Goal: Browse casually: Explore the website without a specific task or goal

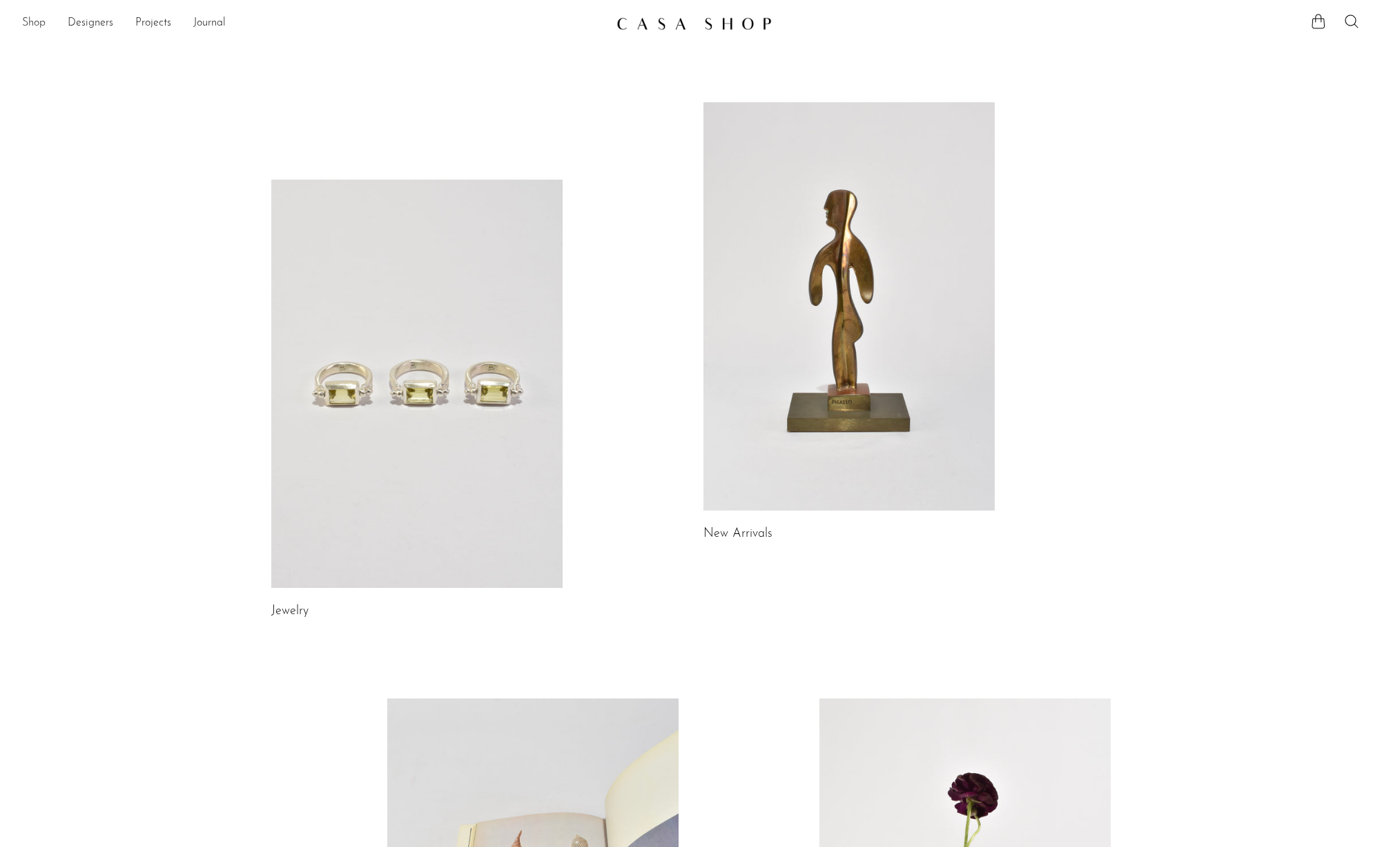
click at [41, 25] on link "Shop" at bounding box center [33, 24] width 23 height 18
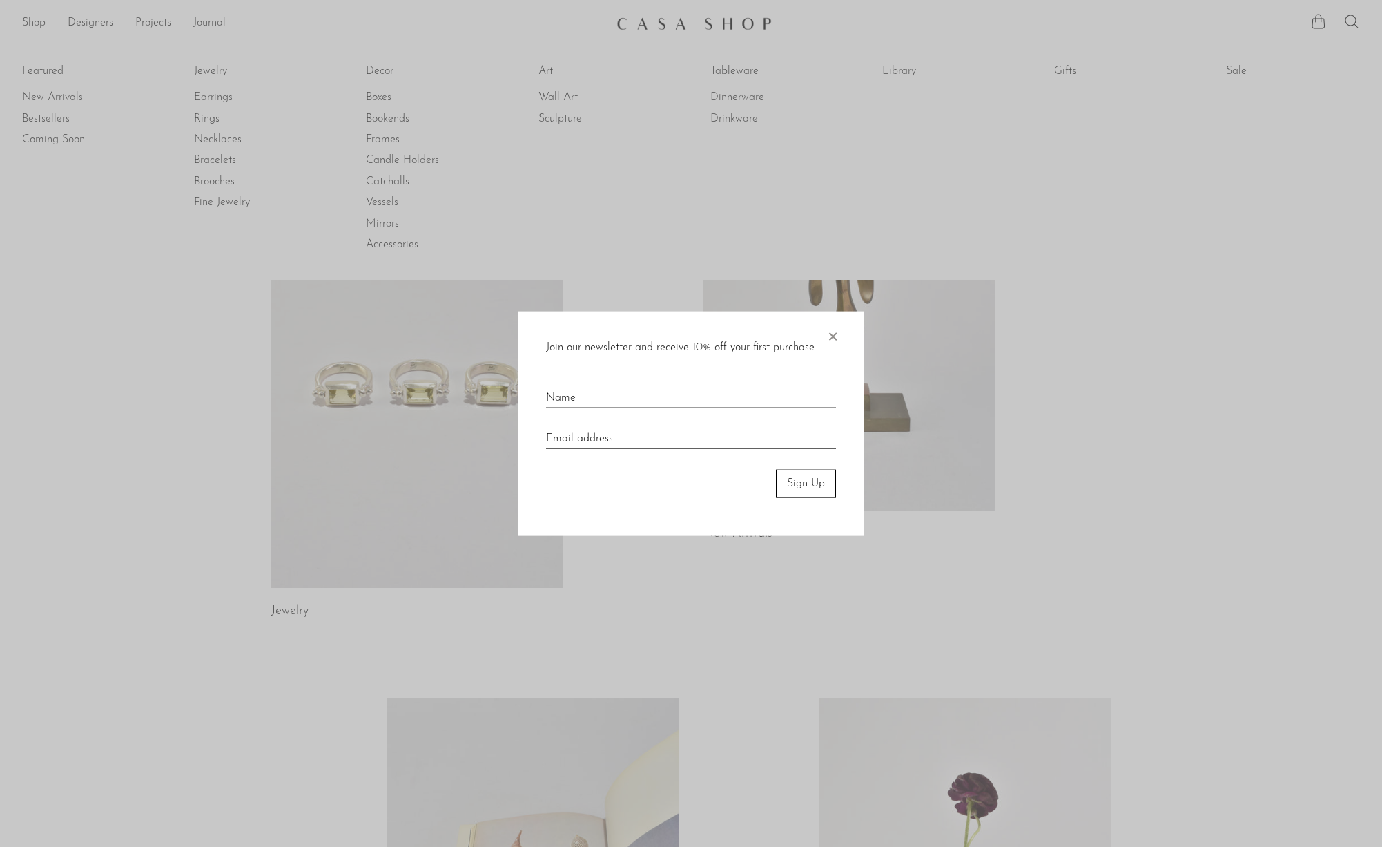
click at [835, 337] on span "×" at bounding box center [833, 333] width 14 height 44
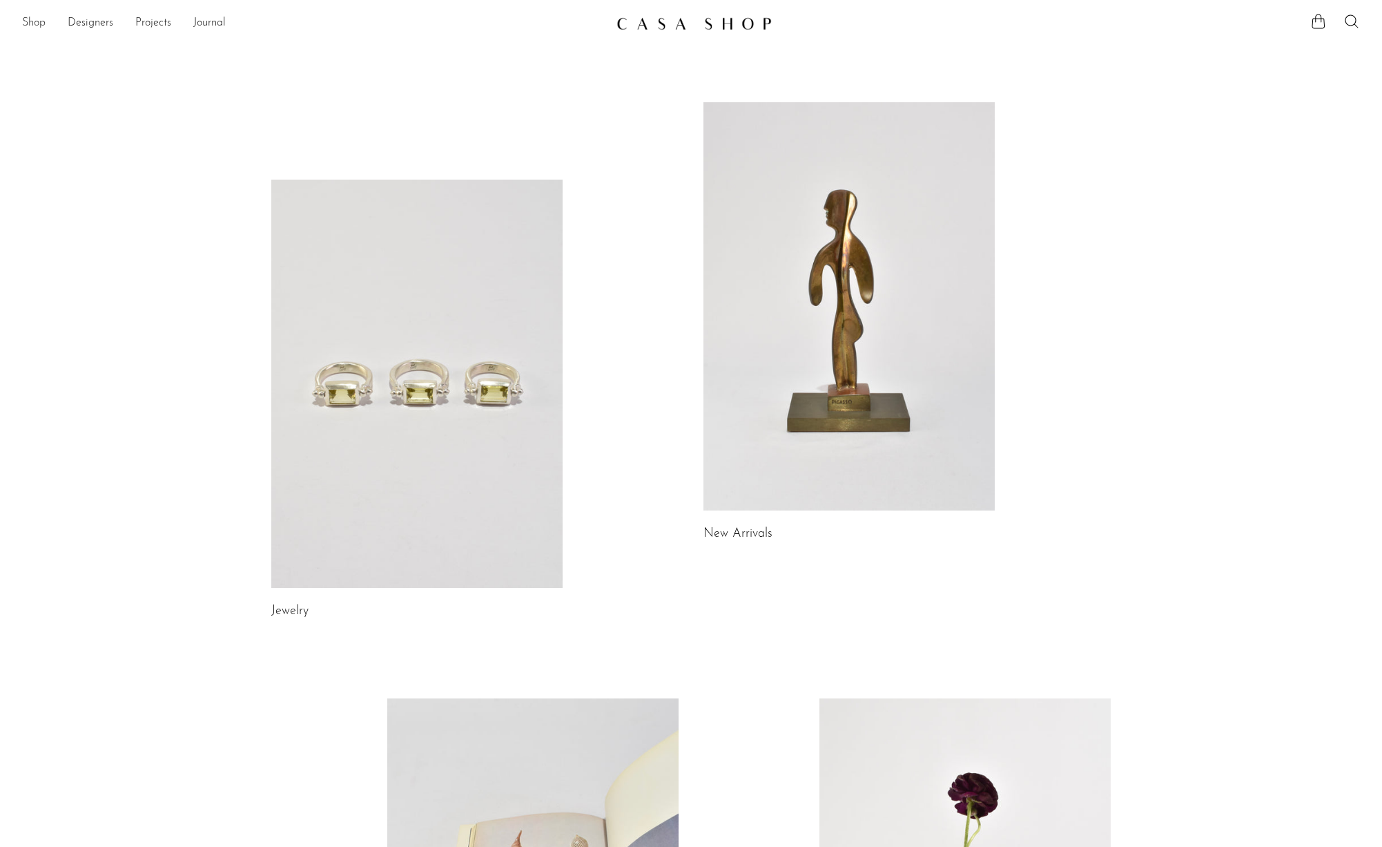
click at [37, 23] on link "Shop" at bounding box center [33, 24] width 23 height 18
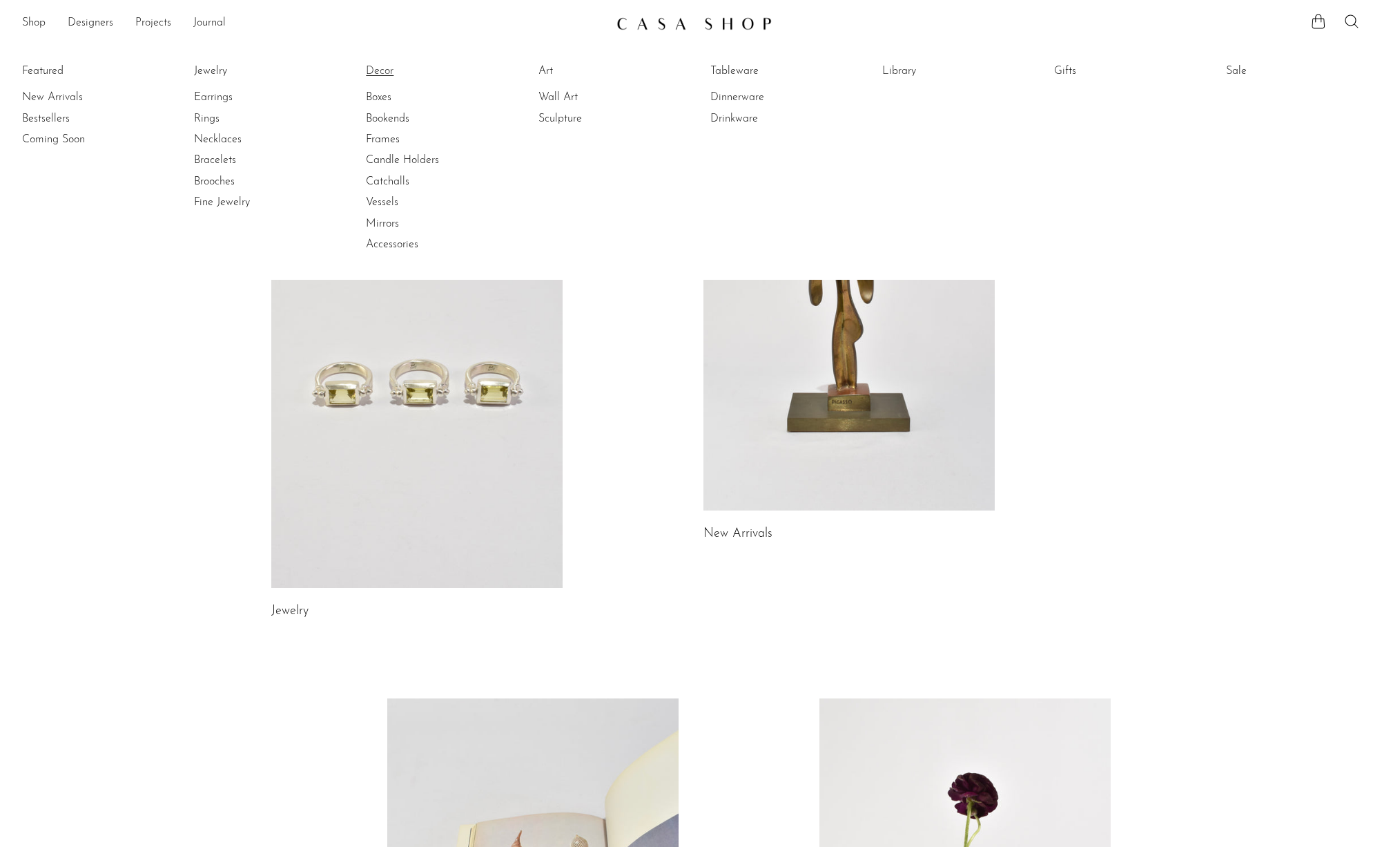
click at [387, 72] on link "Decor" at bounding box center [418, 71] width 104 height 15
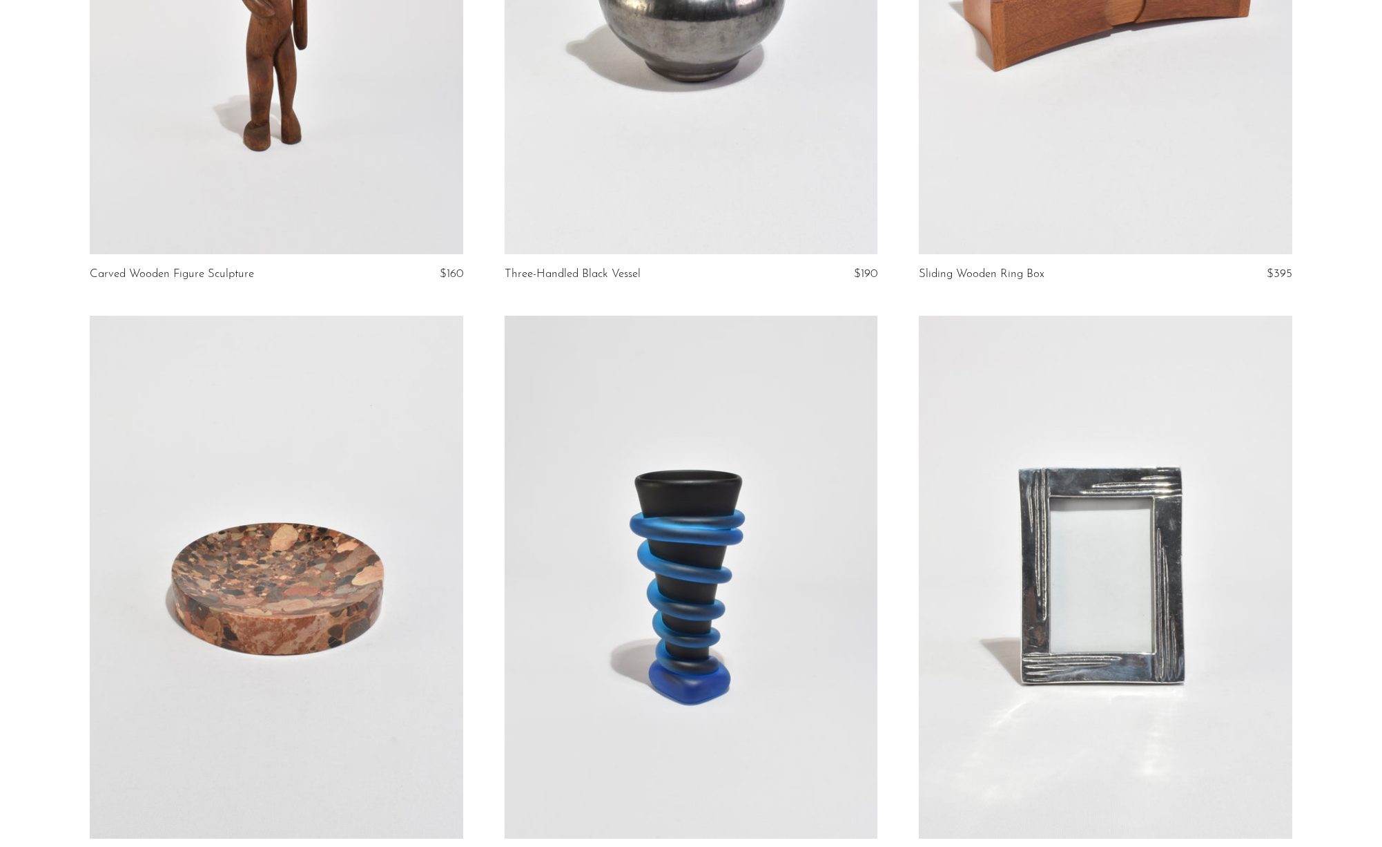
scroll to position [5875, 0]
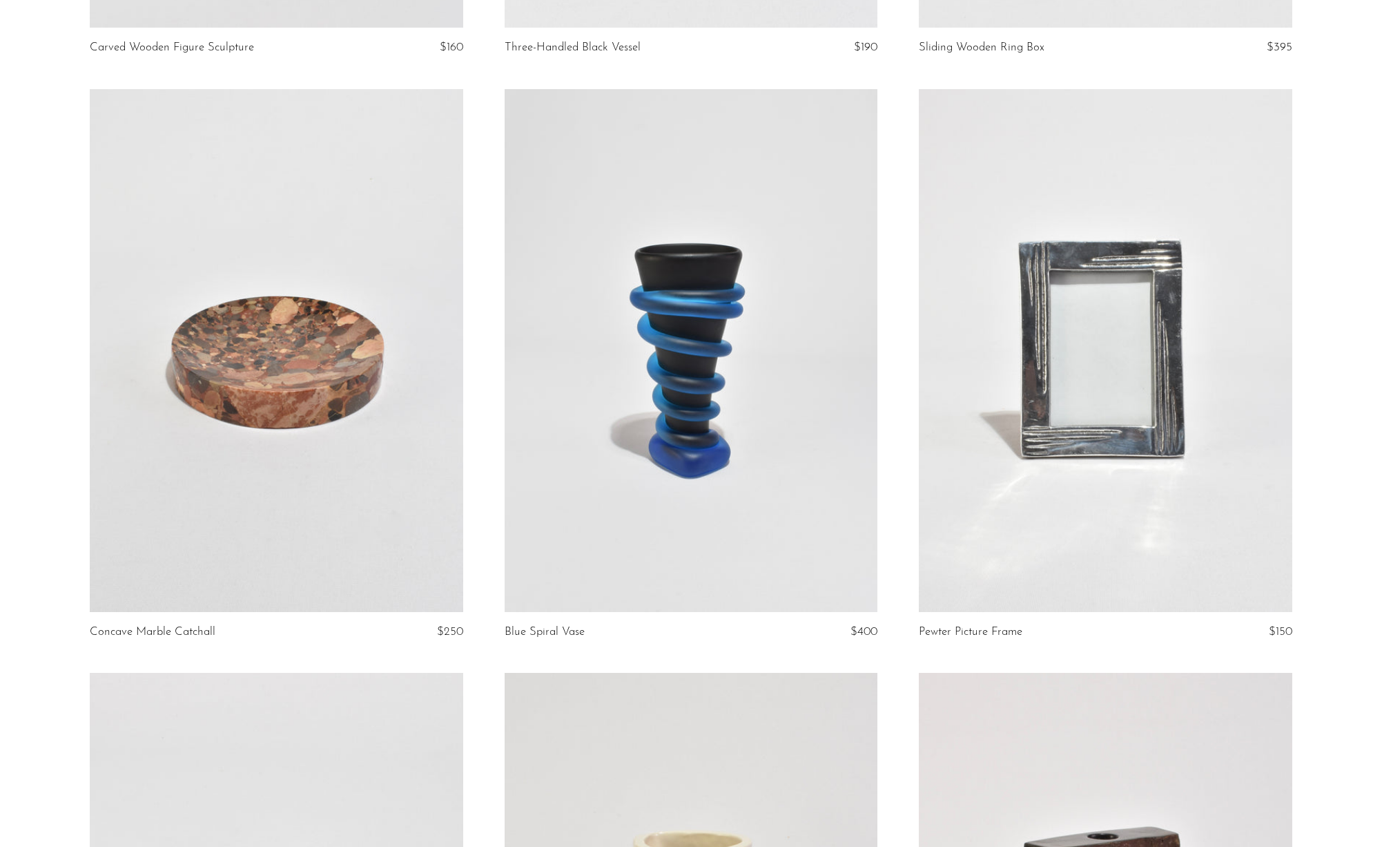
click at [328, 468] on link at bounding box center [277, 350] width 374 height 523
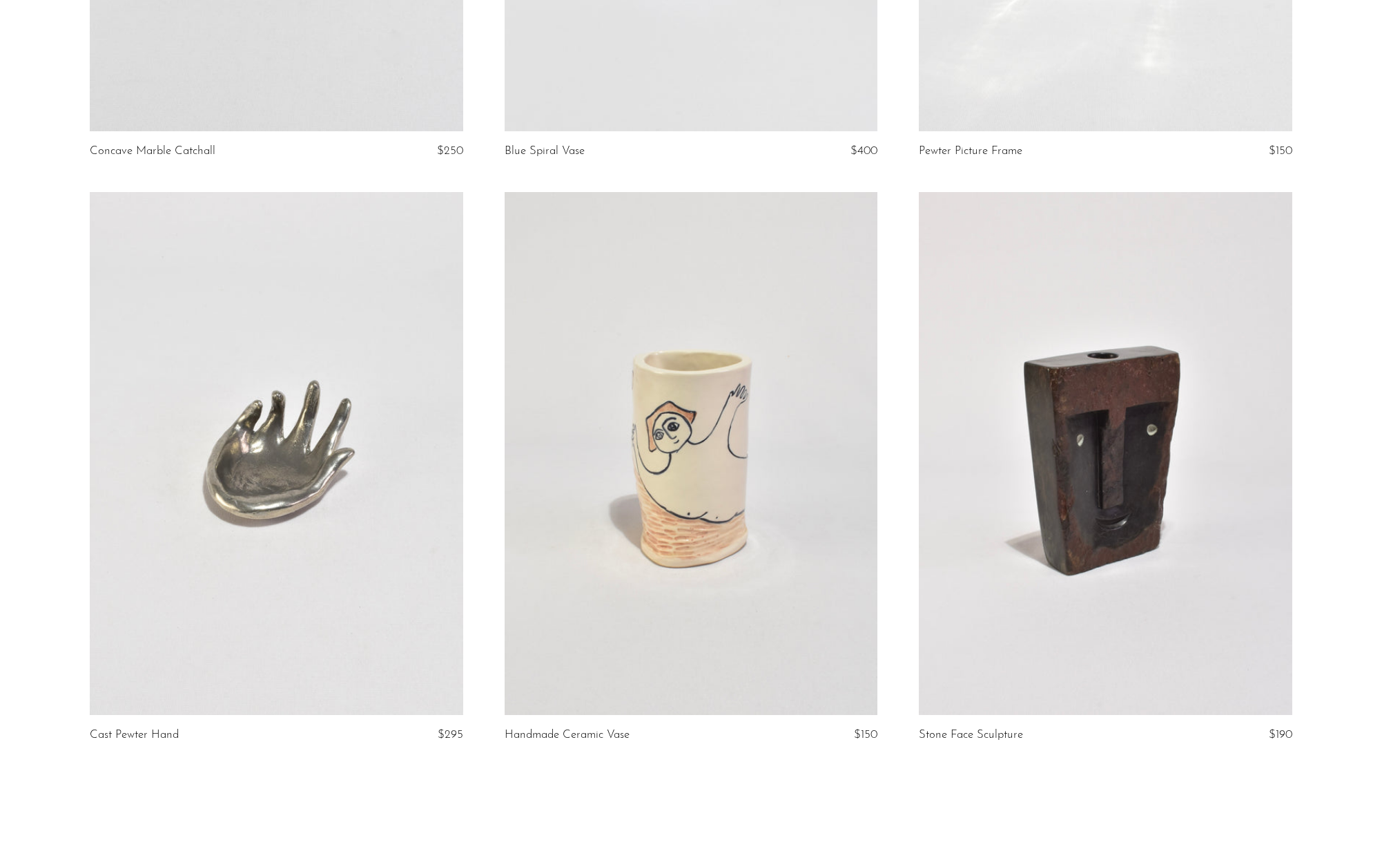
scroll to position [6606, 0]
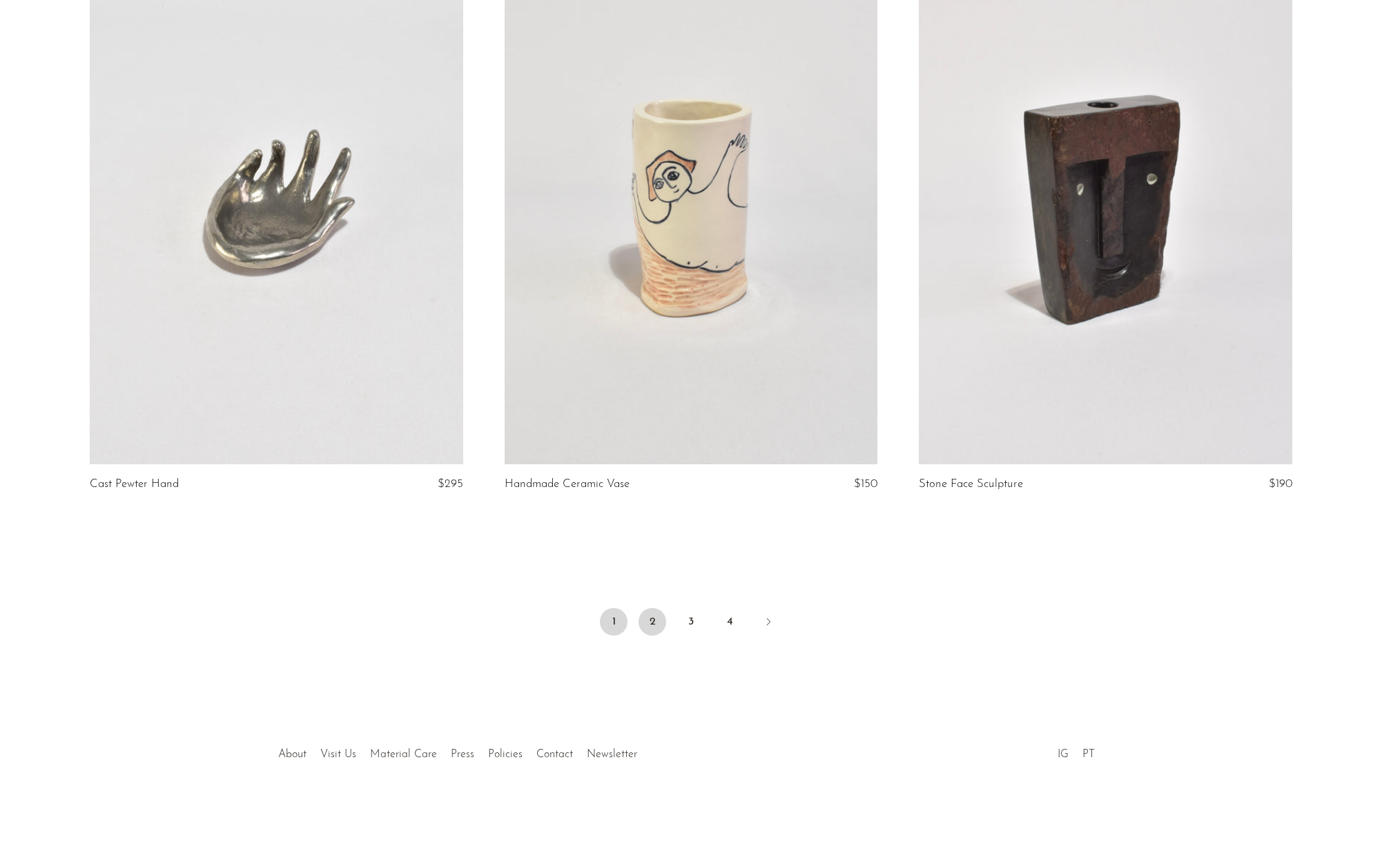
click at [653, 616] on link "2" at bounding box center [653, 622] width 28 height 28
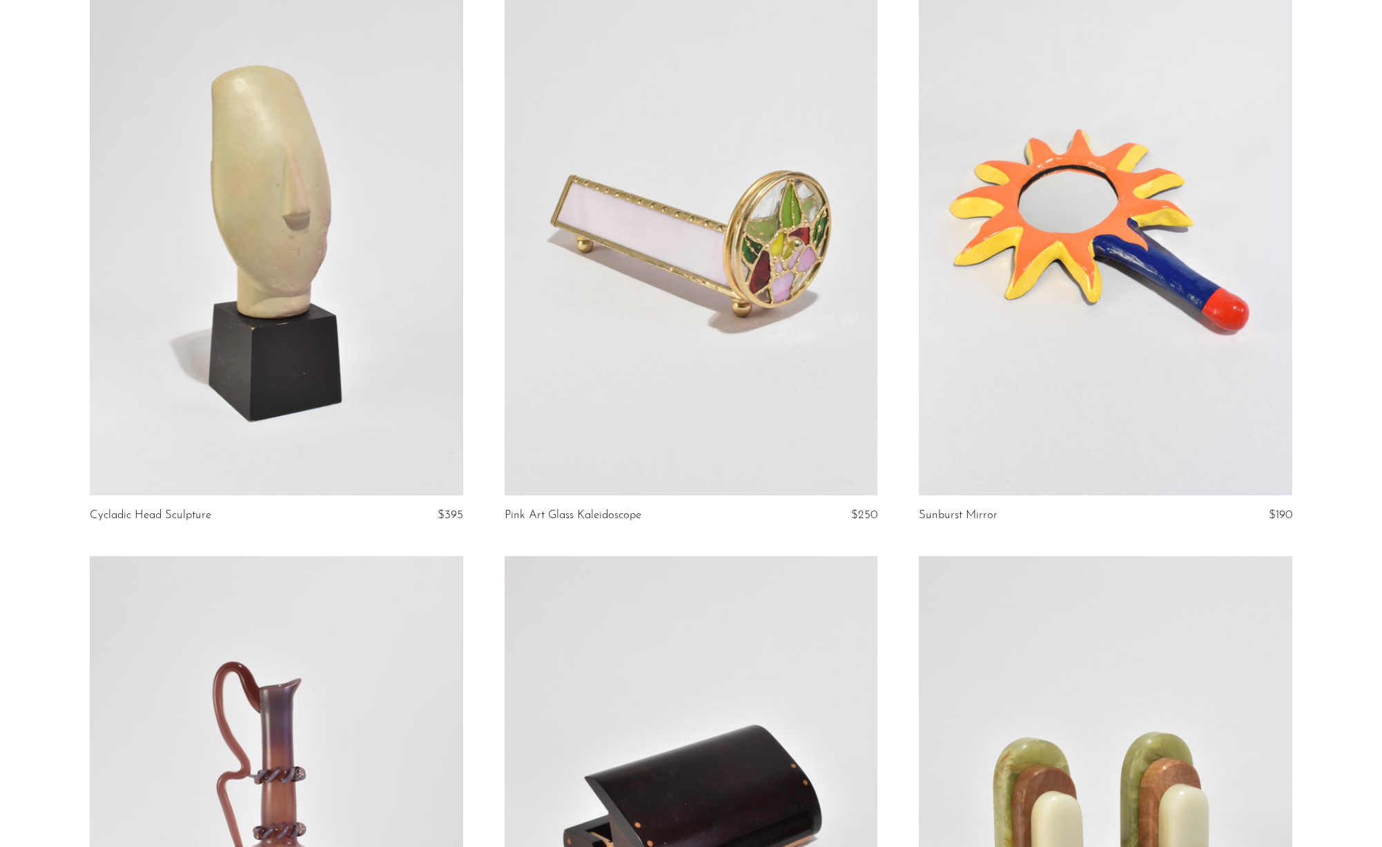
scroll to position [1644, 0]
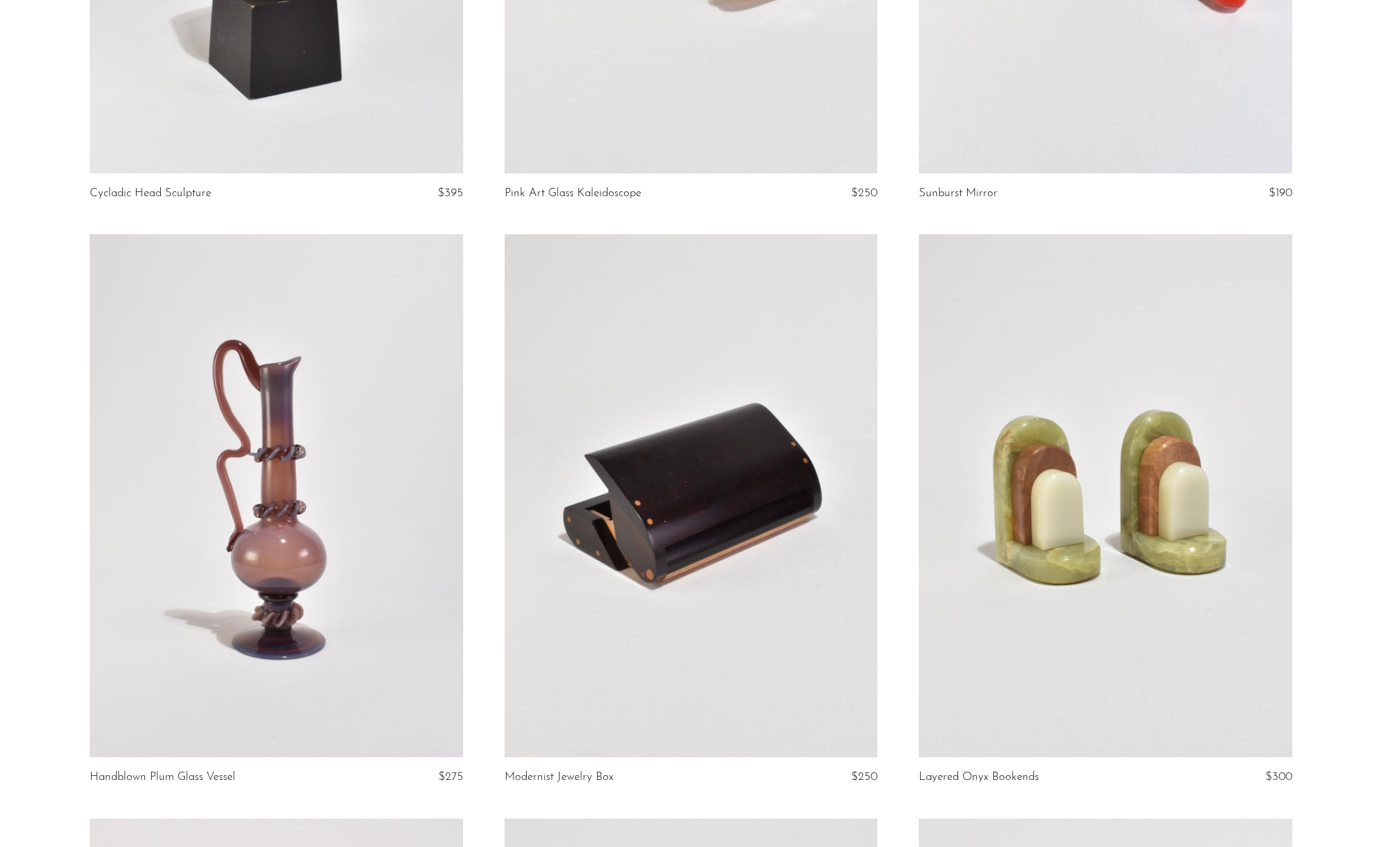
click at [1113, 614] on link at bounding box center [1106, 495] width 374 height 523
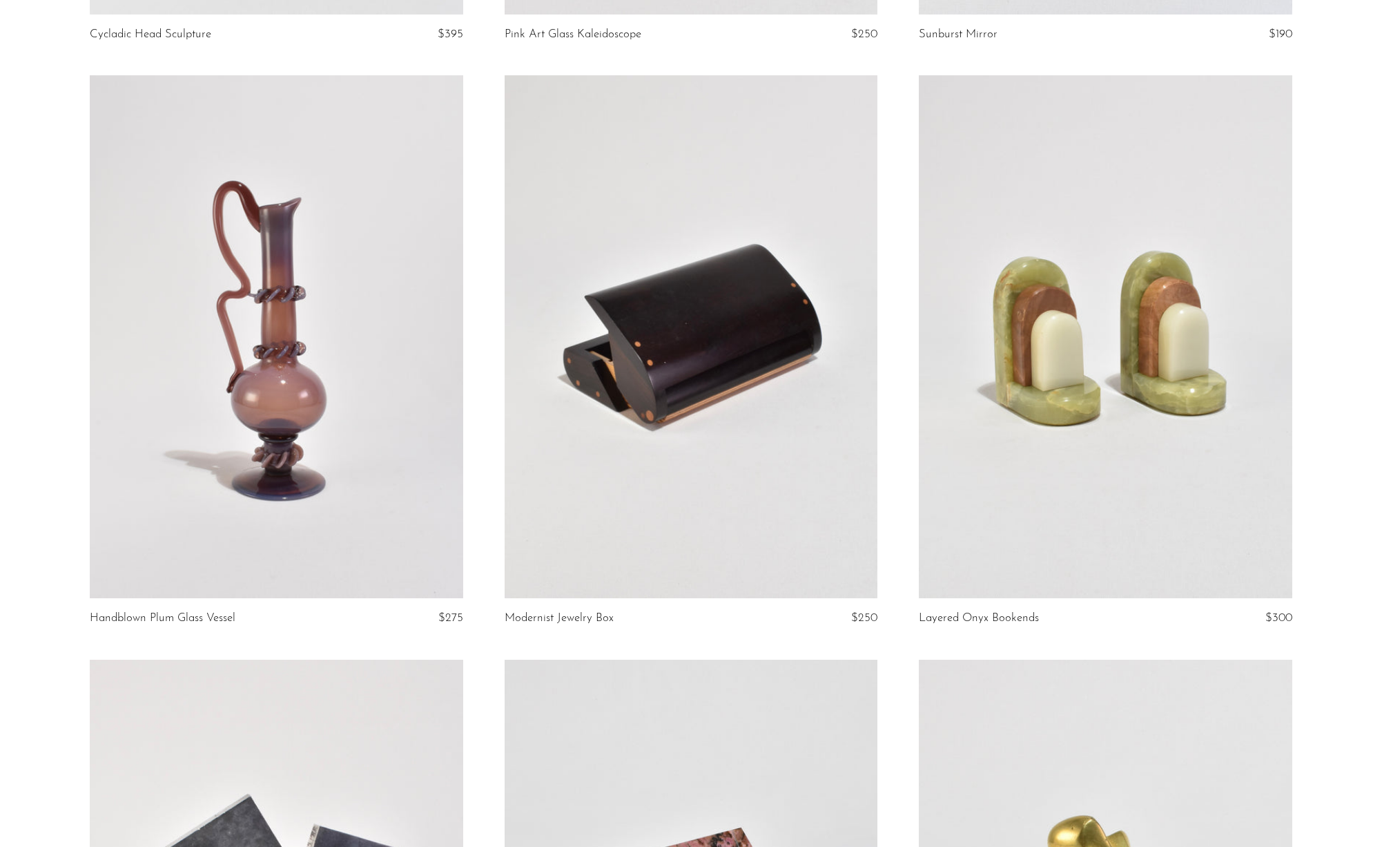
click at [371, 371] on link at bounding box center [277, 336] width 374 height 523
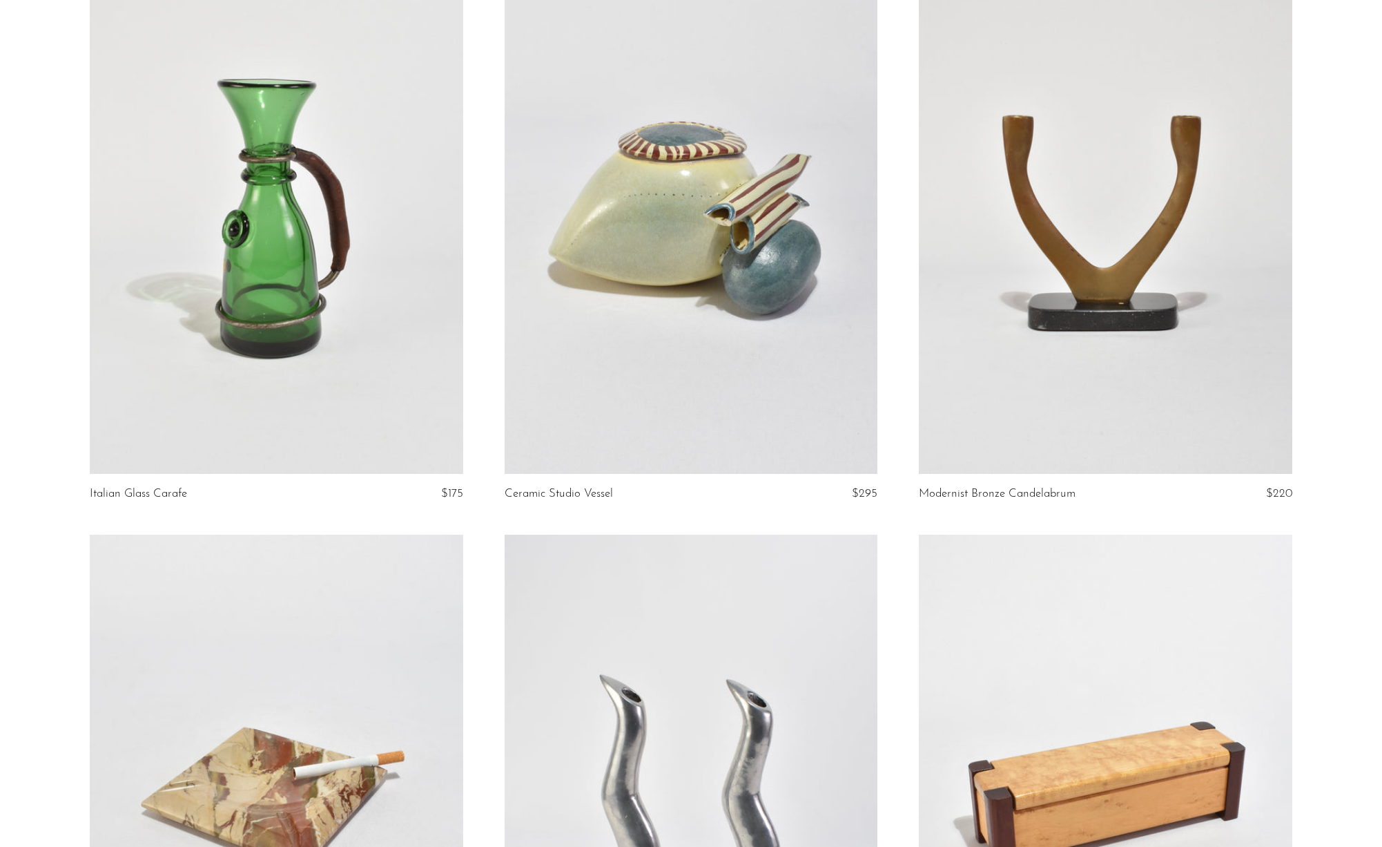
scroll to position [6007, 0]
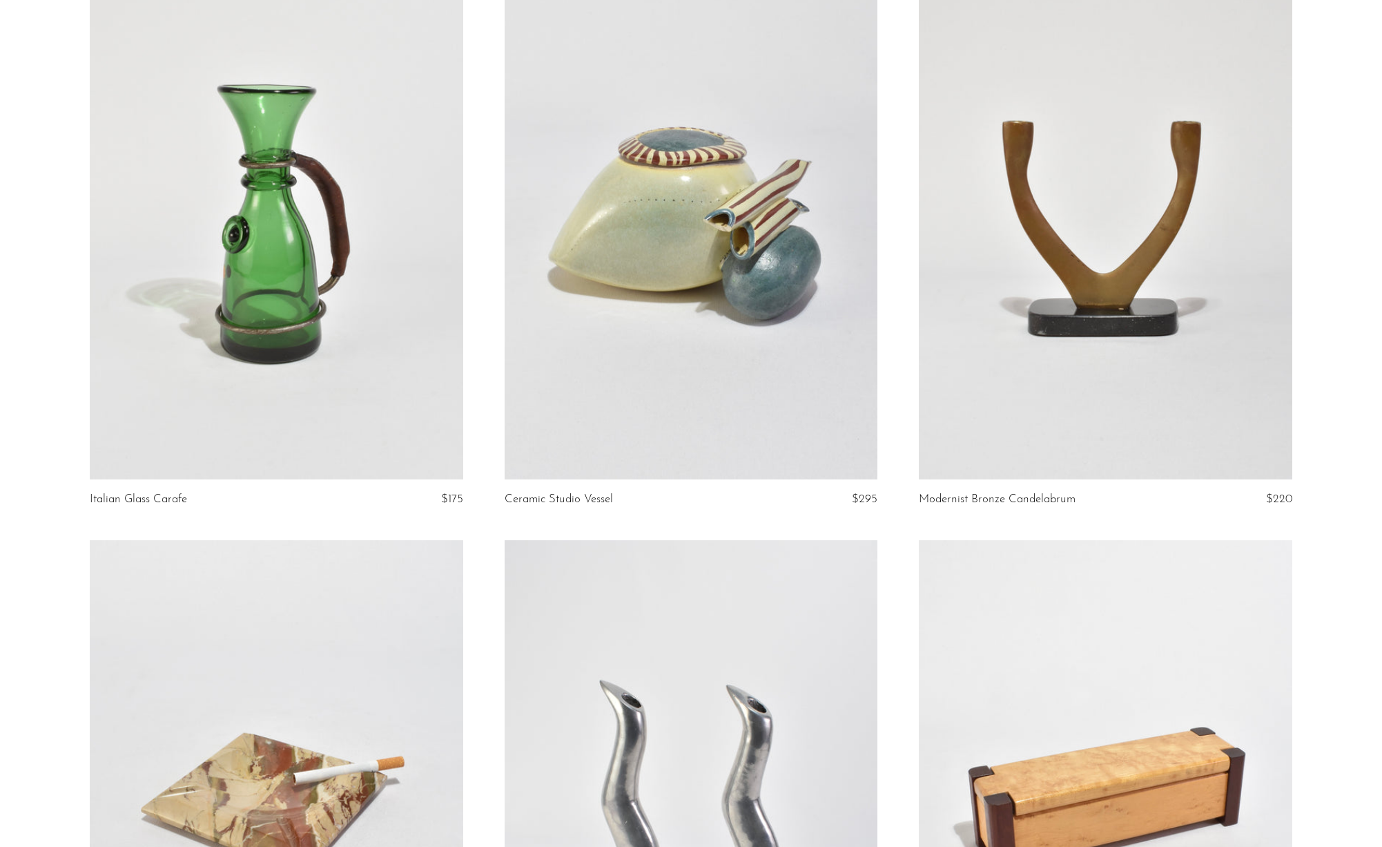
click at [630, 298] on link at bounding box center [692, 217] width 374 height 523
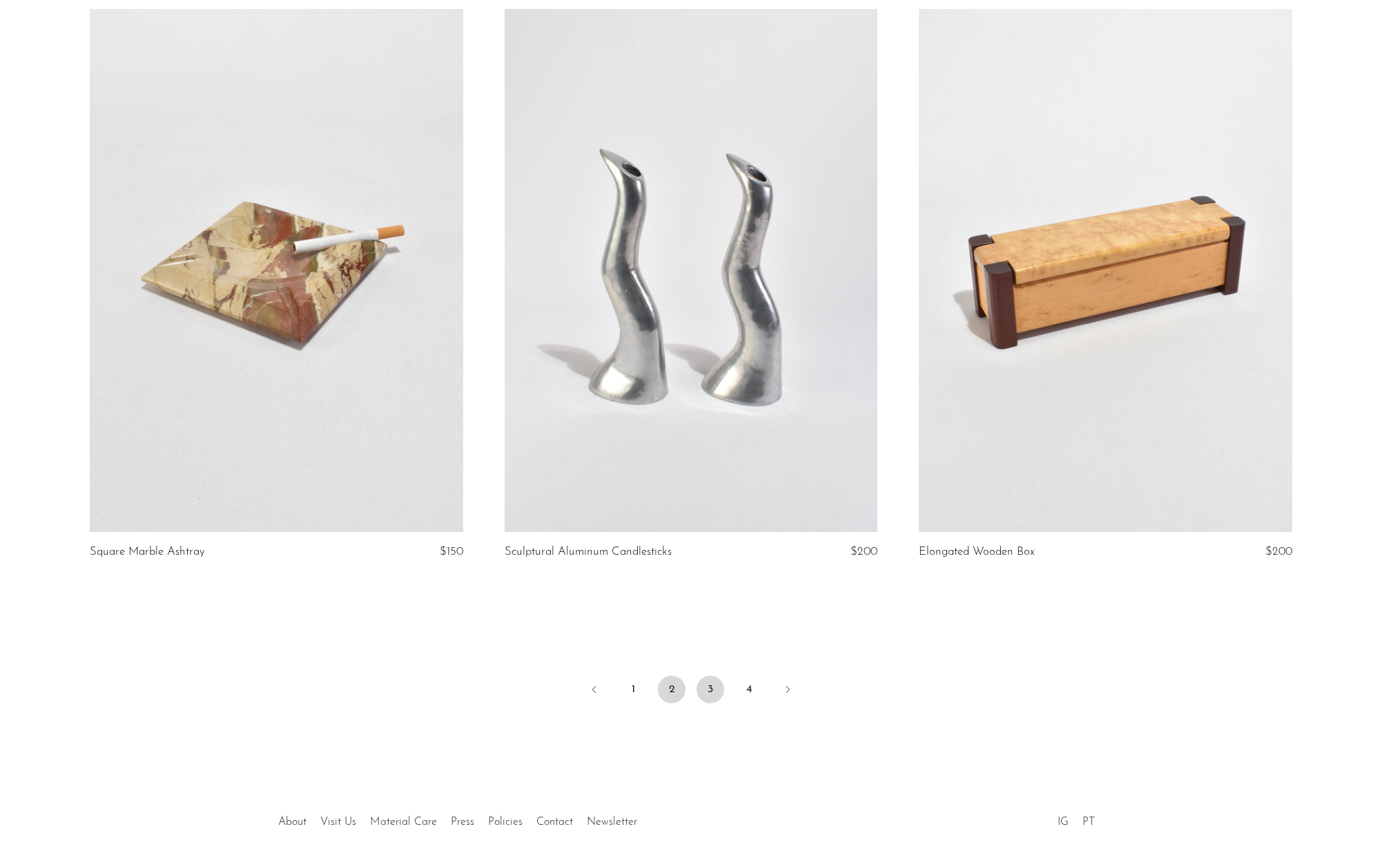
click at [708, 691] on link "3" at bounding box center [711, 689] width 28 height 28
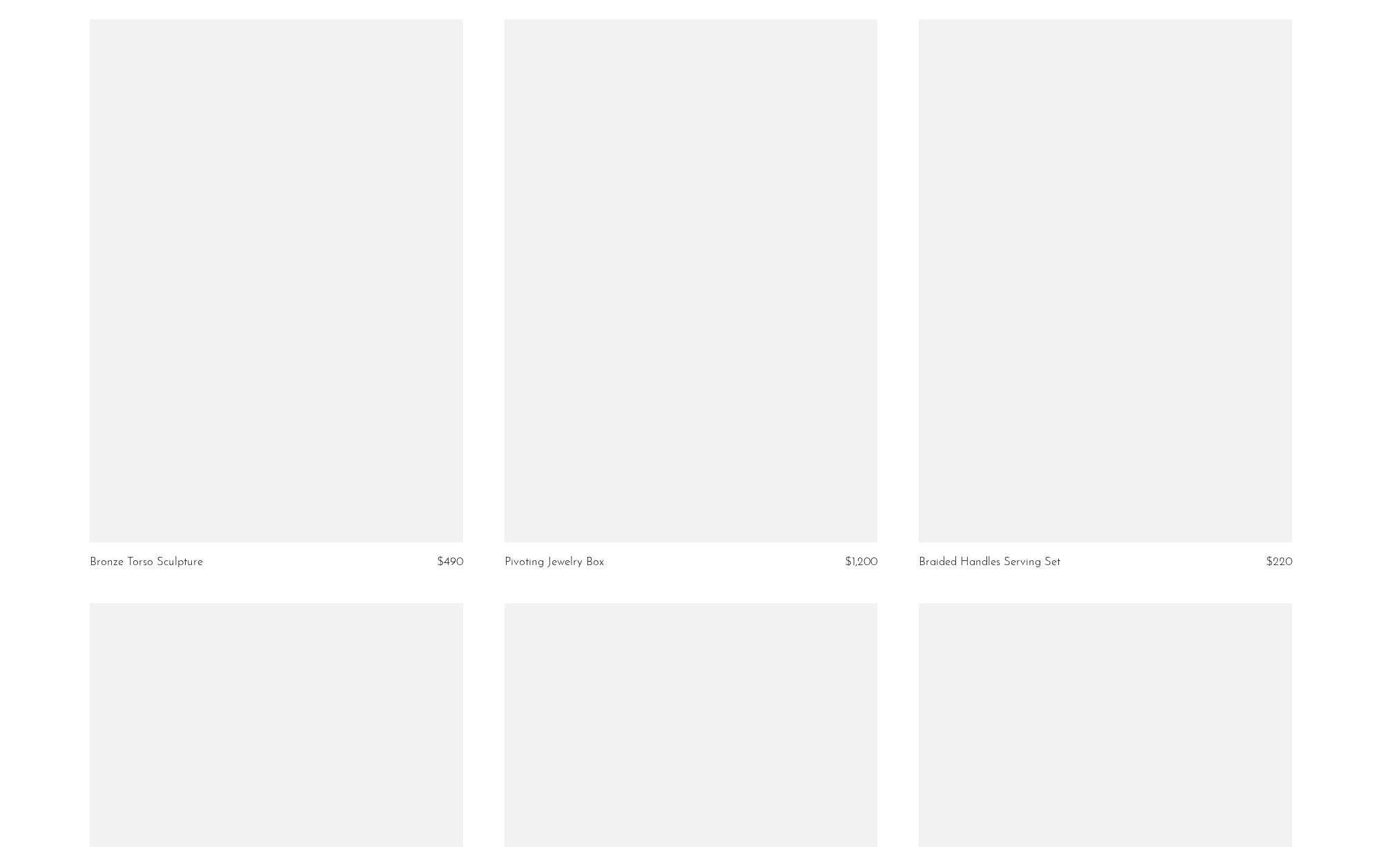
scroll to position [1271, 0]
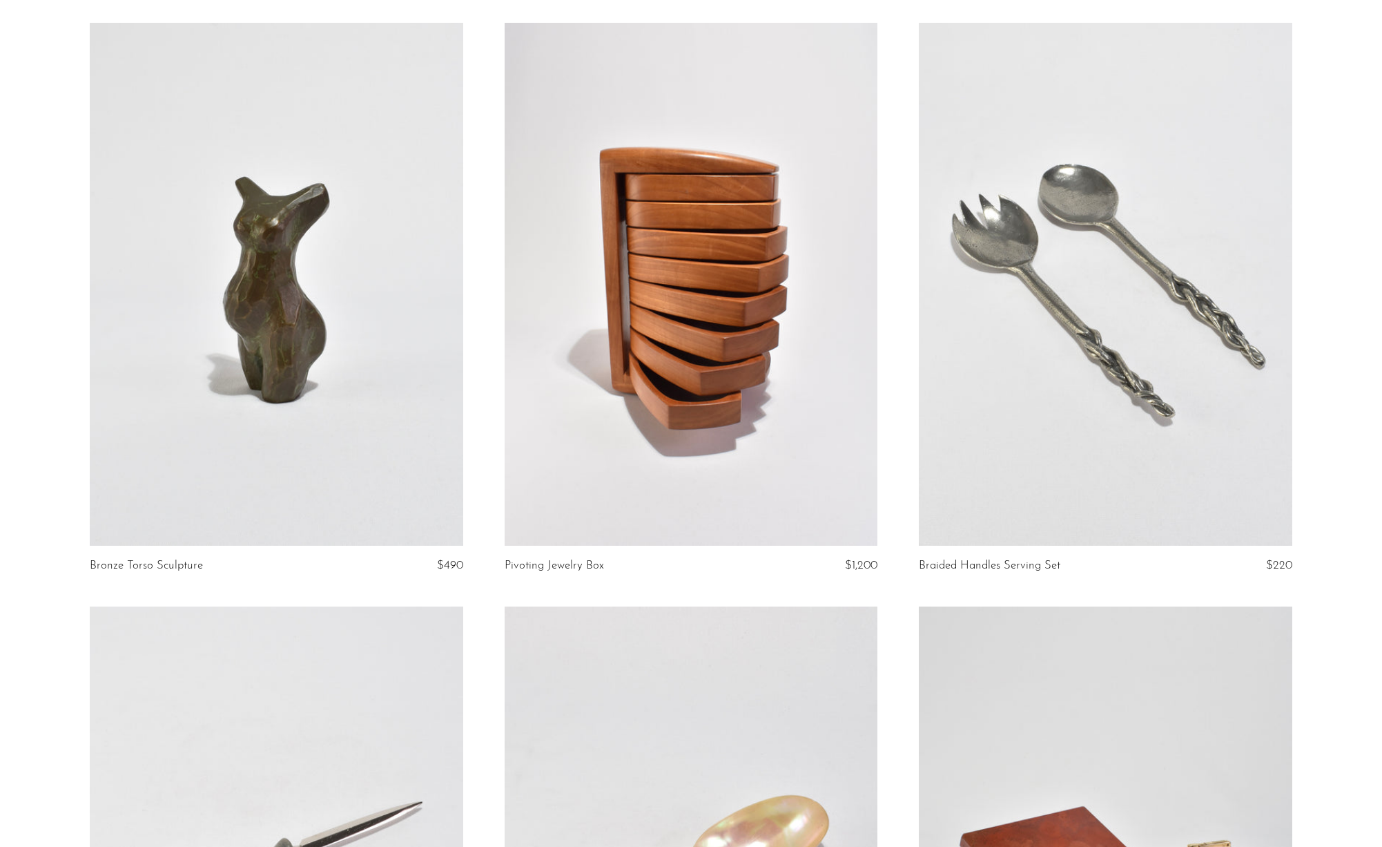
click at [293, 391] on link at bounding box center [277, 284] width 374 height 523
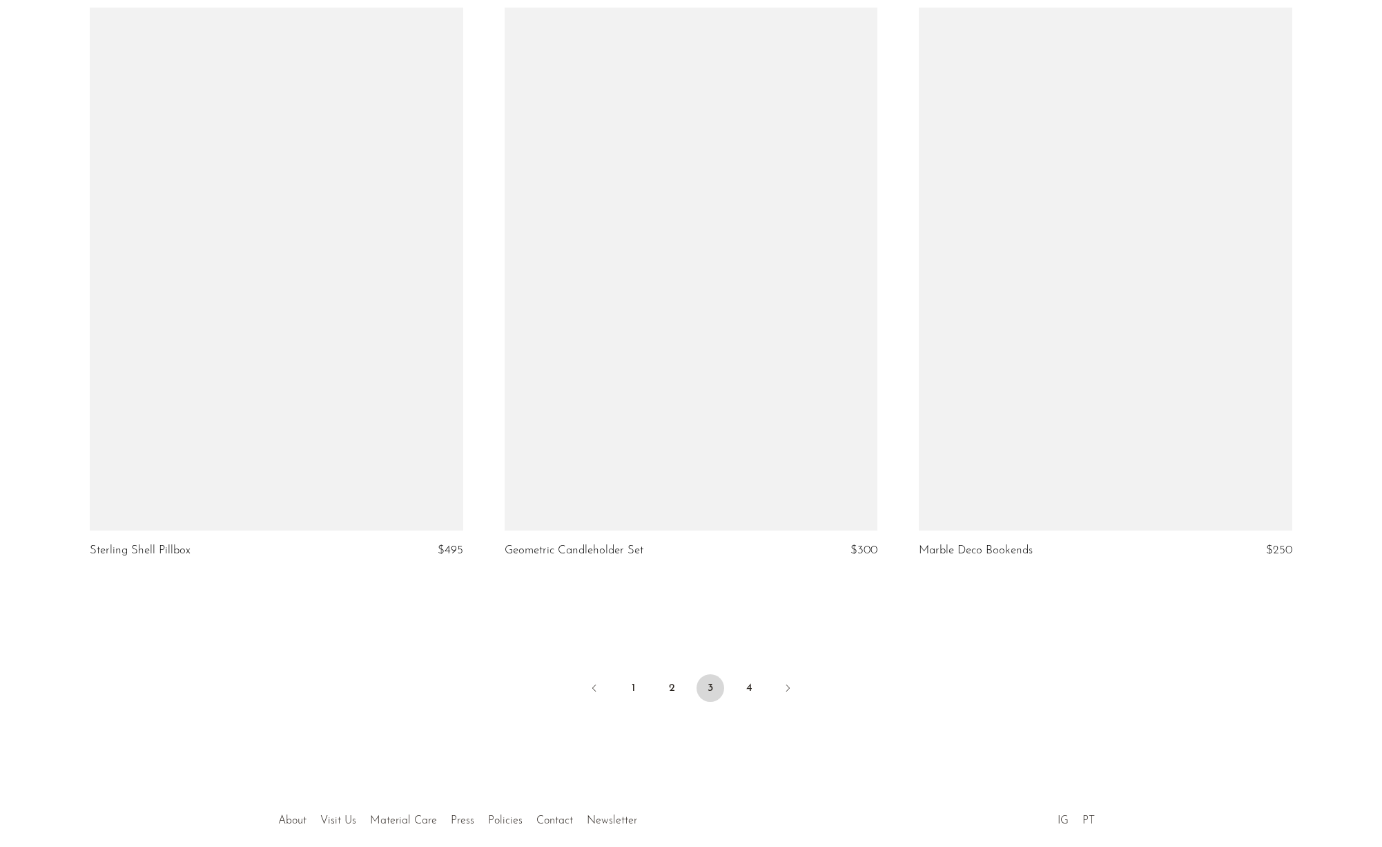
scroll to position [6559, 0]
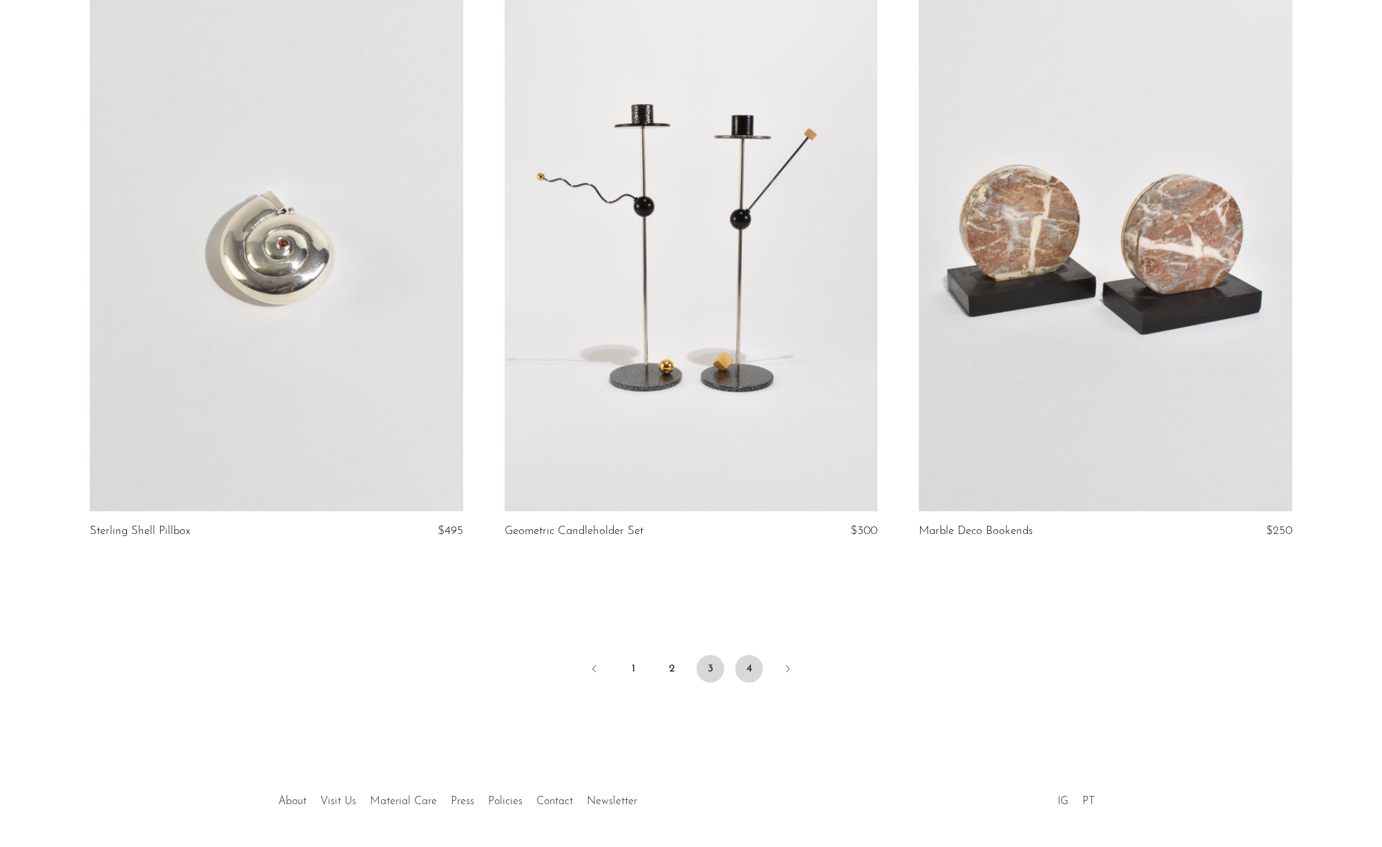
click at [752, 672] on link "4" at bounding box center [749, 669] width 28 height 28
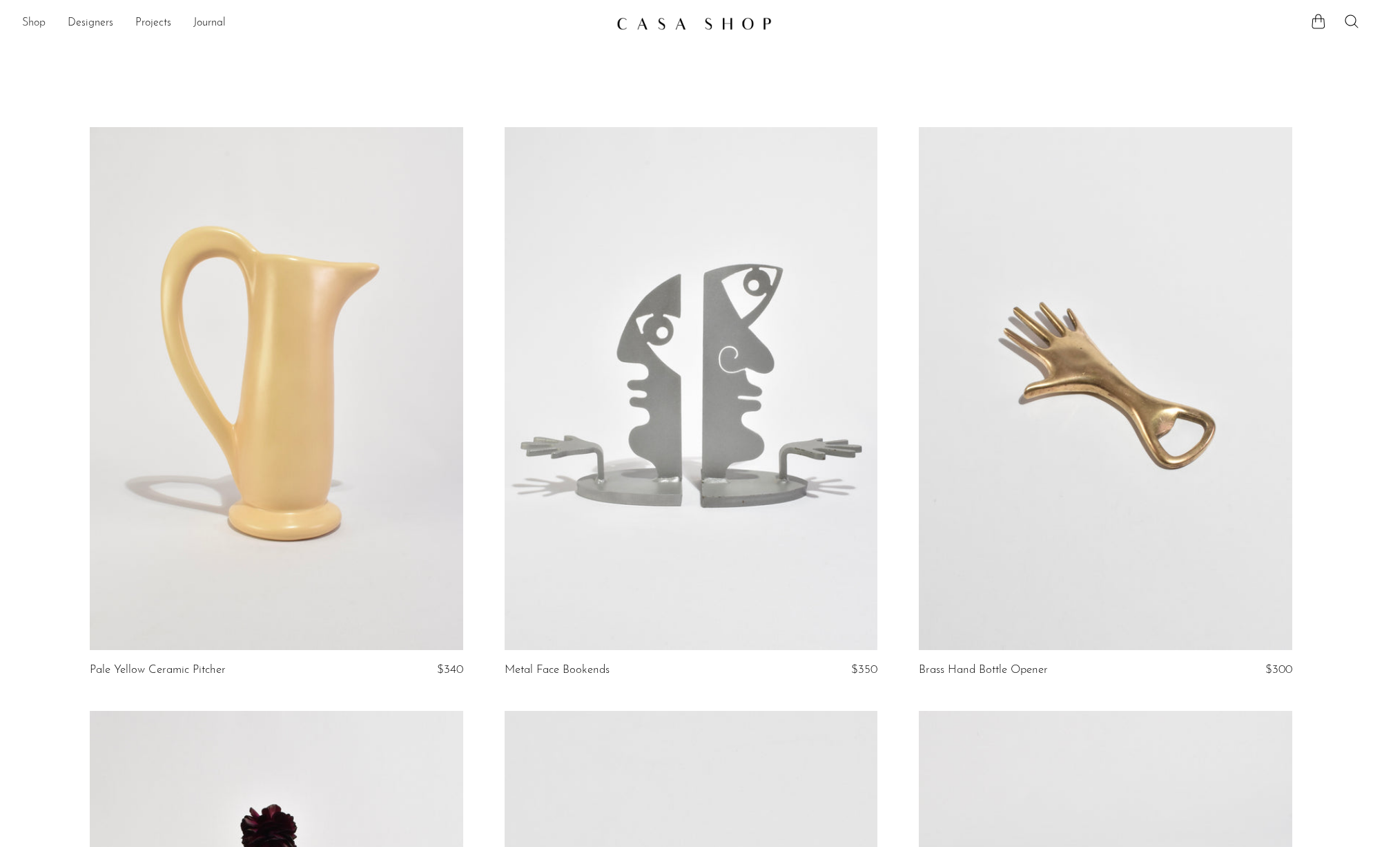
click at [31, 20] on link "Shop" at bounding box center [33, 24] width 23 height 18
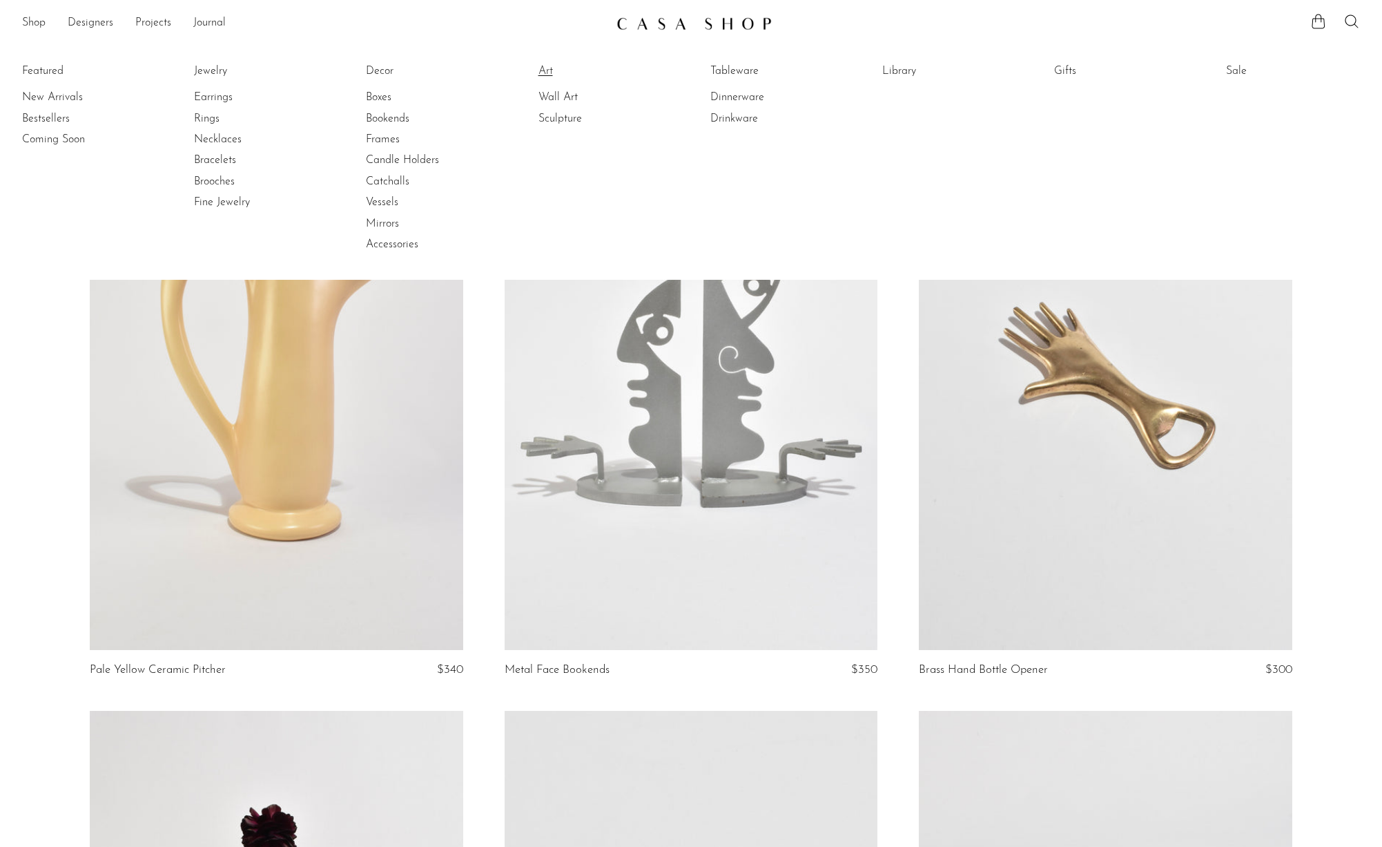
click at [544, 73] on link "Art" at bounding box center [591, 71] width 104 height 15
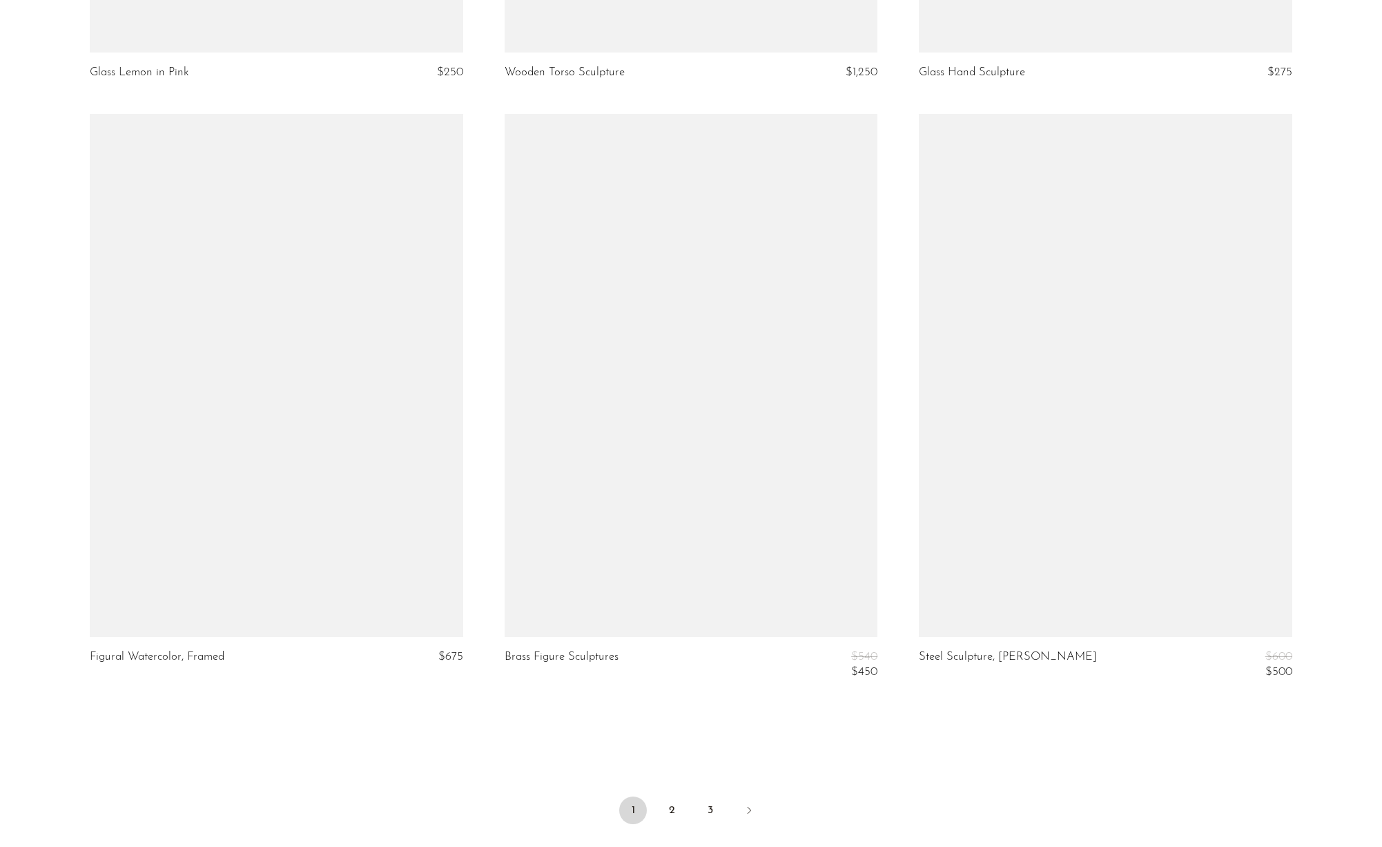
scroll to position [6637, 0]
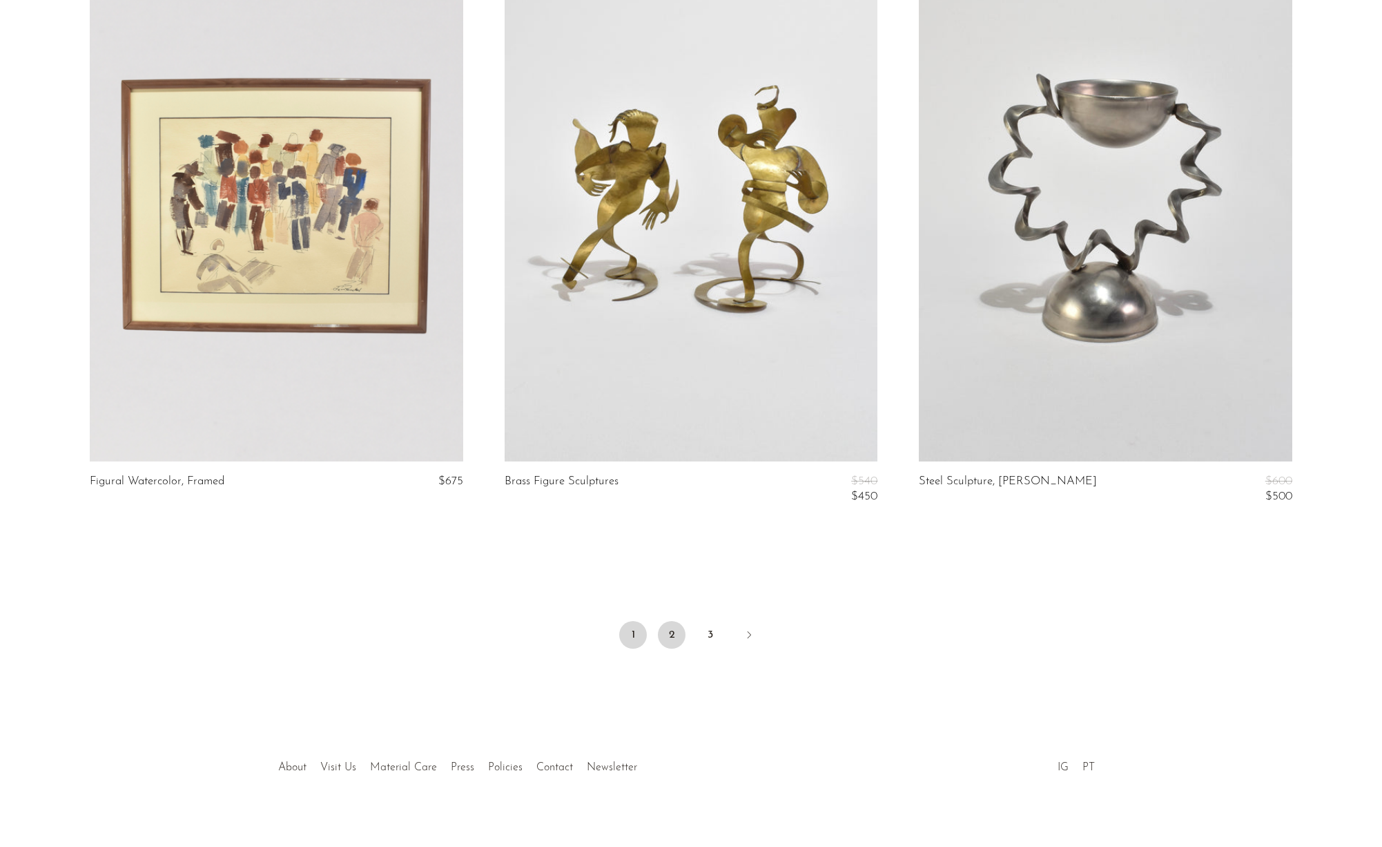
click at [682, 621] on link "2" at bounding box center [672, 635] width 28 height 28
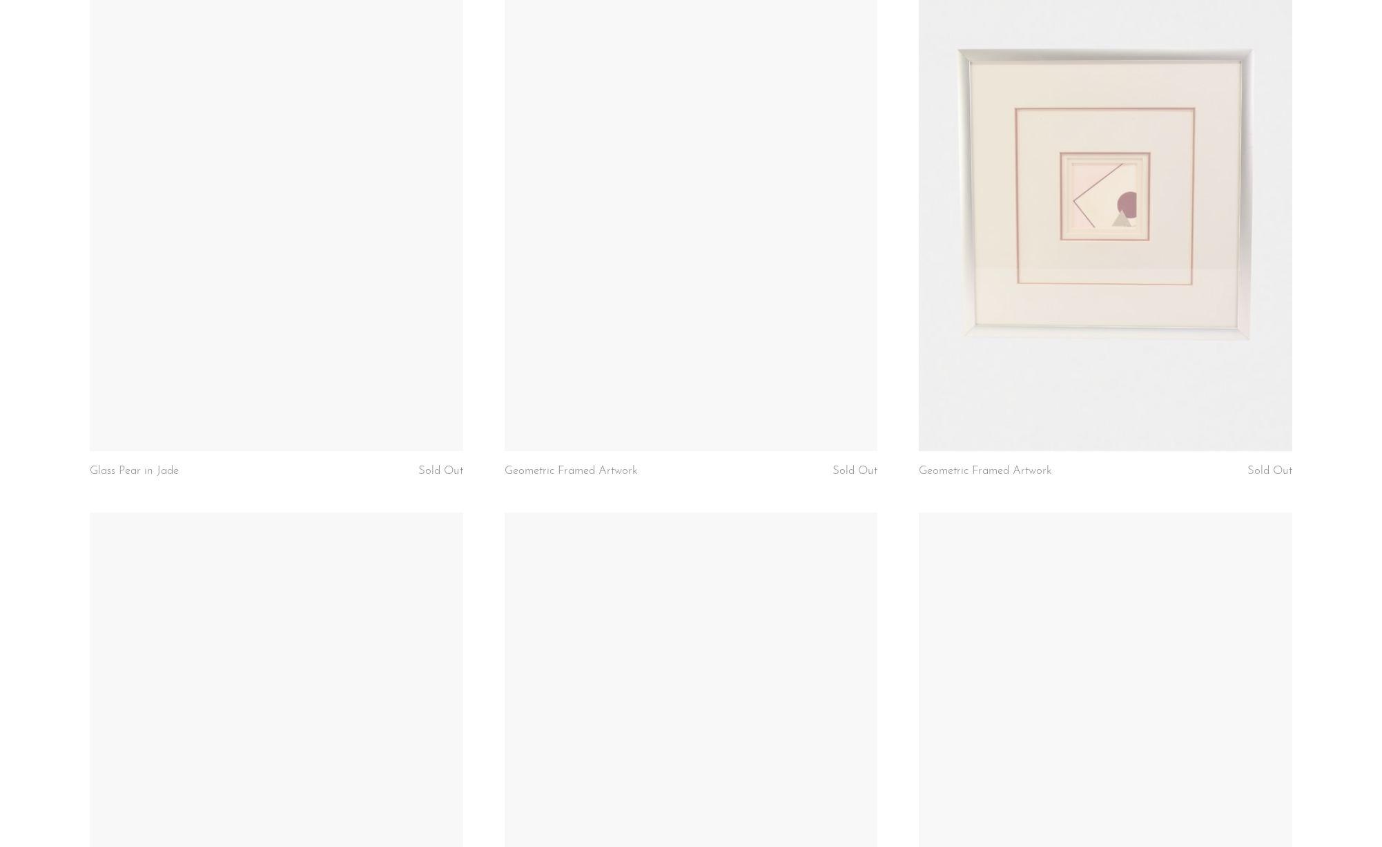
scroll to position [6655, 0]
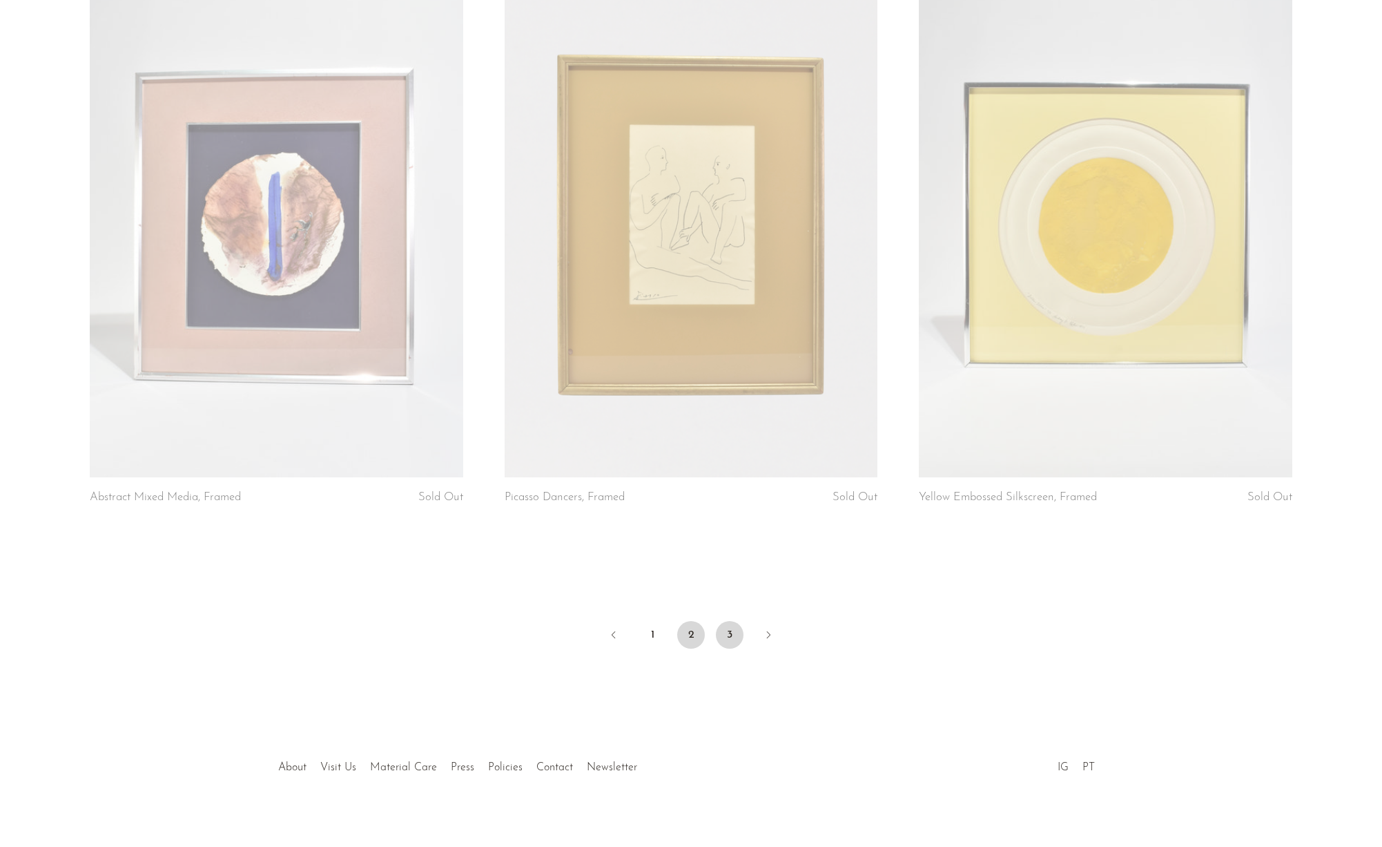
click at [729, 628] on link "3" at bounding box center [730, 635] width 28 height 28
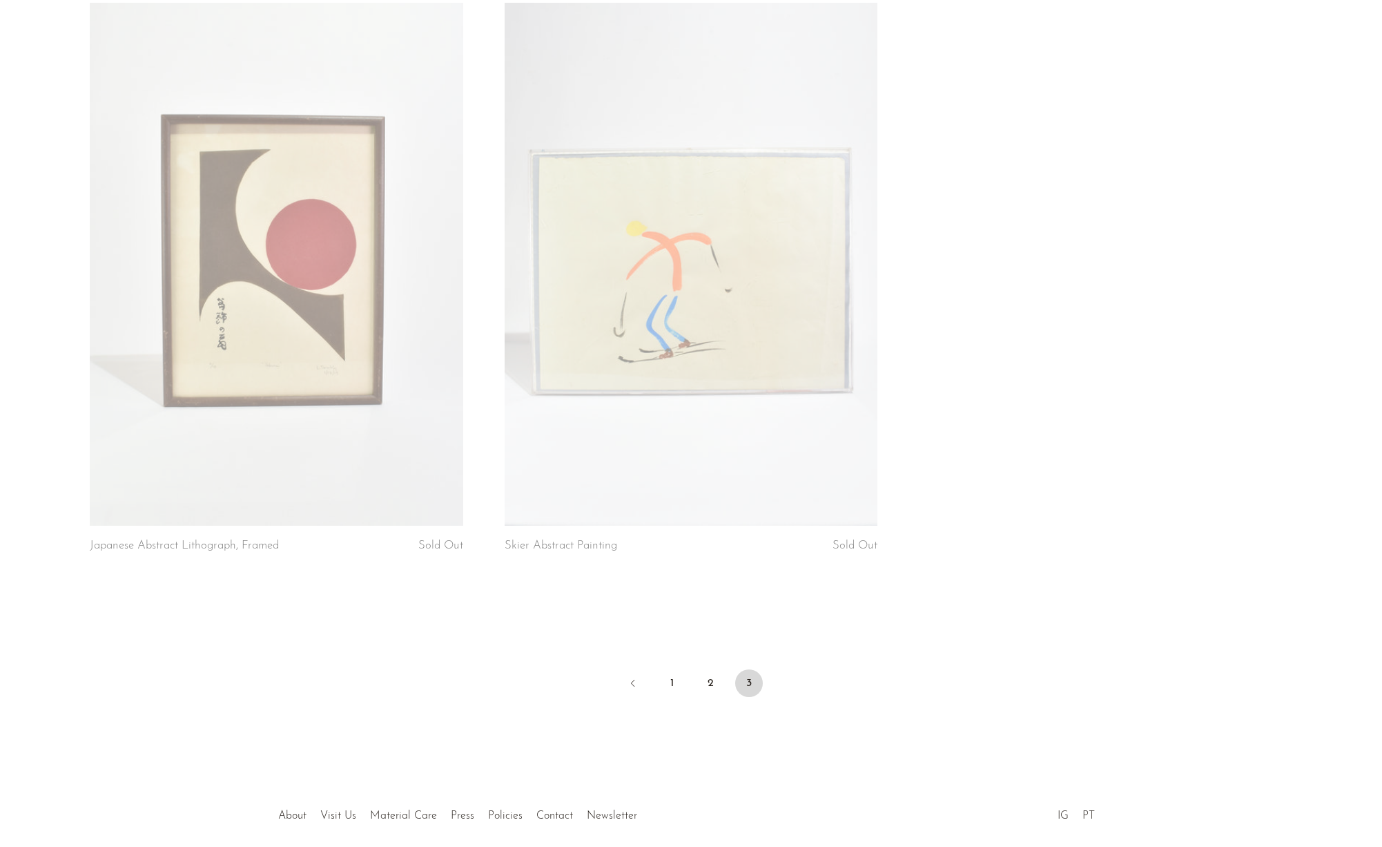
scroll to position [769, 0]
